Goal: Information Seeking & Learning: Find contact information

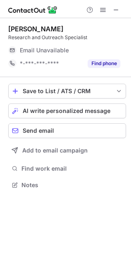
scroll to position [179, 131]
click at [117, 9] on span at bounding box center [116, 10] width 7 height 7
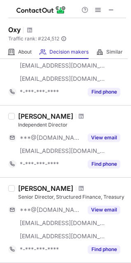
scroll to position [288, 0]
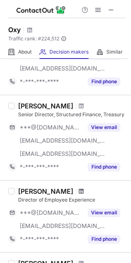
click at [79, 190] on span at bounding box center [81, 191] width 5 height 7
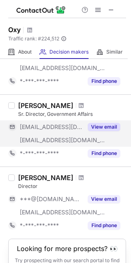
scroll to position [703, 0]
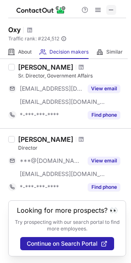
click at [113, 9] on span at bounding box center [111, 10] width 7 height 7
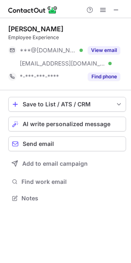
scroll to position [192, 131]
click at [119, 10] on button at bounding box center [116, 10] width 10 height 10
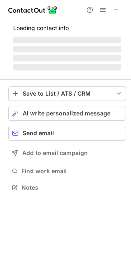
scroll to position [192, 131]
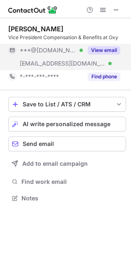
click at [112, 52] on button "View email" at bounding box center [104, 50] width 33 height 8
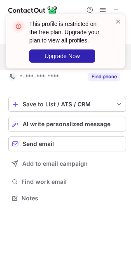
click at [115, 21] on div "This profile is restricted on the free plan. Upgrade your plan to view all prof…" at bounding box center [61, 41] width 105 height 48
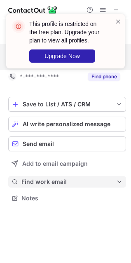
click at [55, 180] on span "Find work email" at bounding box center [68, 181] width 95 height 7
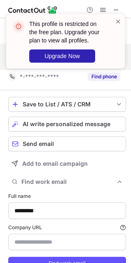
scroll to position [280, 125]
type input "*******"
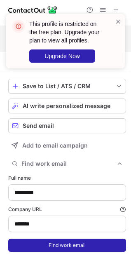
scroll to position [35, 0]
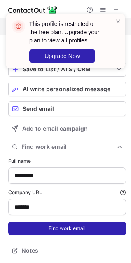
click at [41, 224] on button "Find work email" at bounding box center [67, 228] width 118 height 13
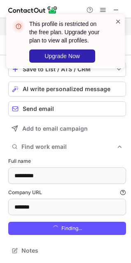
scroll to position [293, 125]
click at [117, 20] on span at bounding box center [118, 21] width 7 height 8
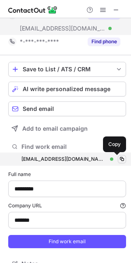
click at [118, 155] on button at bounding box center [122, 159] width 8 height 8
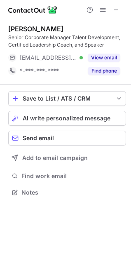
scroll to position [187, 131]
click at [117, 10] on span at bounding box center [116, 10] width 7 height 7
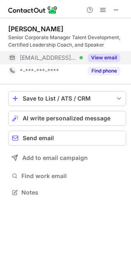
click at [105, 58] on button "View email" at bounding box center [104, 58] width 33 height 8
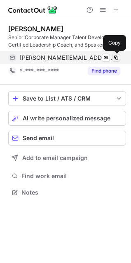
click at [116, 56] on span at bounding box center [116, 57] width 7 height 7
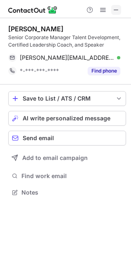
click at [114, 8] on span at bounding box center [116, 10] width 7 height 7
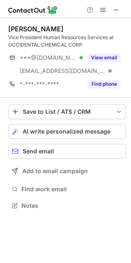
scroll to position [200, 131]
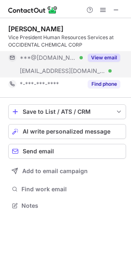
click at [96, 57] on button "View email" at bounding box center [104, 58] width 33 height 8
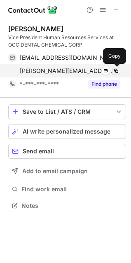
click at [118, 71] on span at bounding box center [116, 71] width 7 height 7
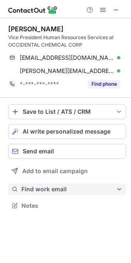
click at [70, 186] on span "Find work email" at bounding box center [68, 188] width 95 height 7
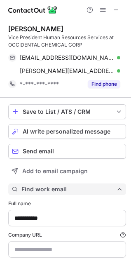
scroll to position [287, 125]
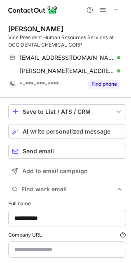
type input "*******"
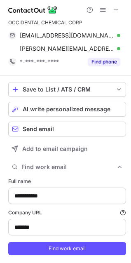
scroll to position [42, 0]
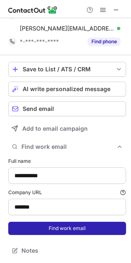
click at [38, 230] on button "Find work email" at bounding box center [67, 228] width 118 height 13
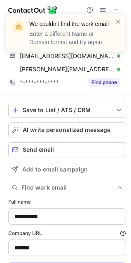
scroll to position [1, 0]
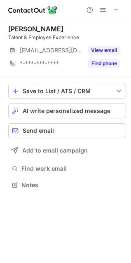
scroll to position [179, 131]
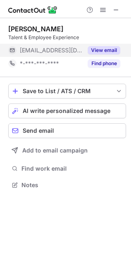
click at [110, 52] on button "View email" at bounding box center [104, 50] width 33 height 8
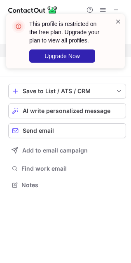
click at [117, 20] on span at bounding box center [118, 21] width 7 height 8
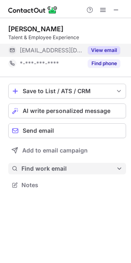
click at [41, 165] on span "Find work email" at bounding box center [68, 168] width 95 height 7
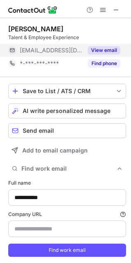
scroll to position [267, 125]
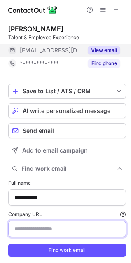
click at [47, 231] on input "Company URL Finding work email will consume 1 credit if a match is found." at bounding box center [67, 228] width 118 height 16
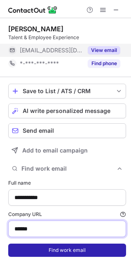
type input "*******"
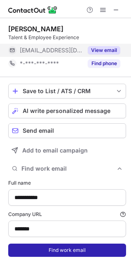
click at [54, 248] on button "Find work email" at bounding box center [67, 250] width 118 height 13
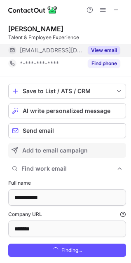
scroll to position [280, 125]
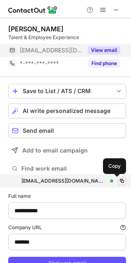
click at [119, 180] on span at bounding box center [122, 181] width 7 height 7
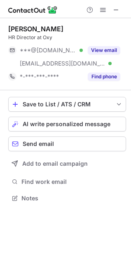
scroll to position [192, 131]
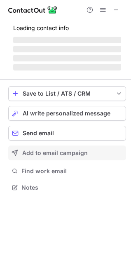
scroll to position [192, 131]
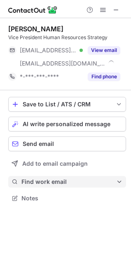
click at [45, 184] on span "Find work email" at bounding box center [68, 181] width 95 height 7
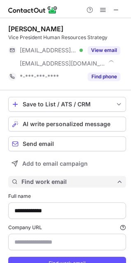
type input "*******"
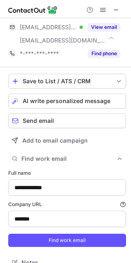
scroll to position [35, 0]
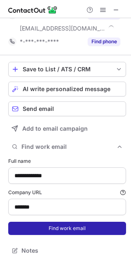
click at [42, 233] on button "Find work email" at bounding box center [67, 228] width 118 height 13
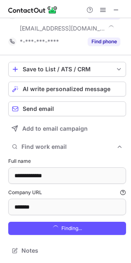
scroll to position [293, 125]
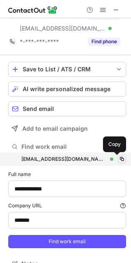
click at [119, 158] on span at bounding box center [122, 159] width 7 height 7
